Goal: Information Seeking & Learning: Understand process/instructions

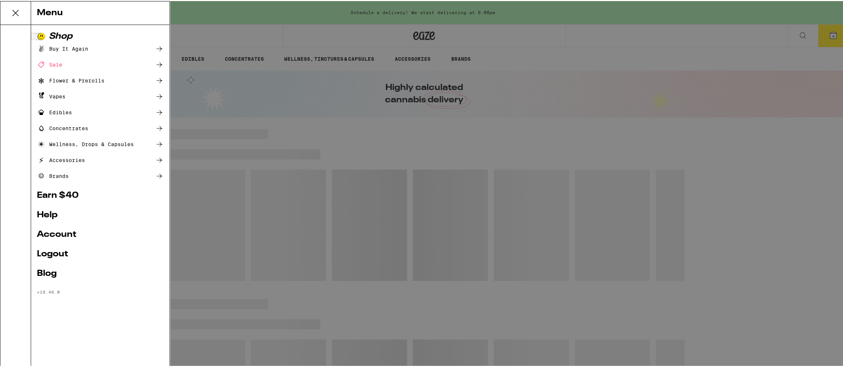
click at [52, 214] on link "Help" at bounding box center [100, 214] width 127 height 9
